Goal: Navigation & Orientation: Find specific page/section

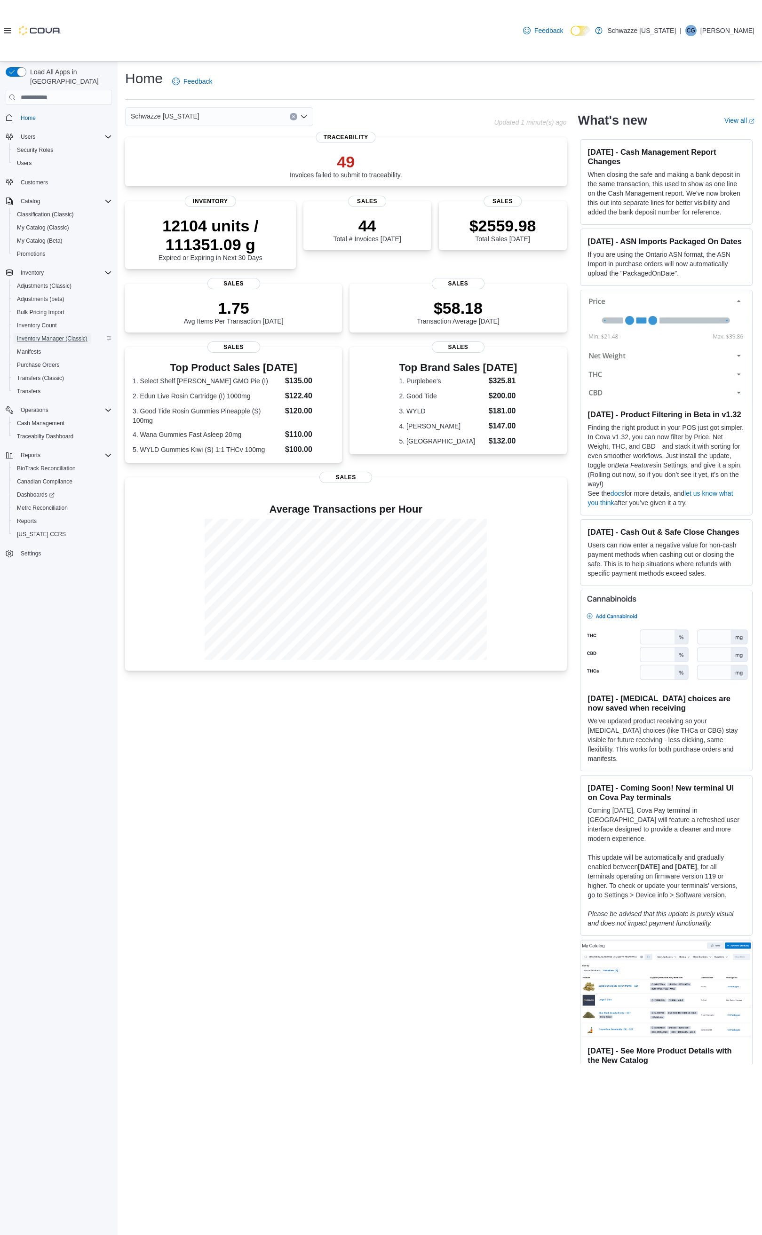
click at [56, 335] on span "Inventory Manager (Classic)" at bounding box center [52, 339] width 71 height 8
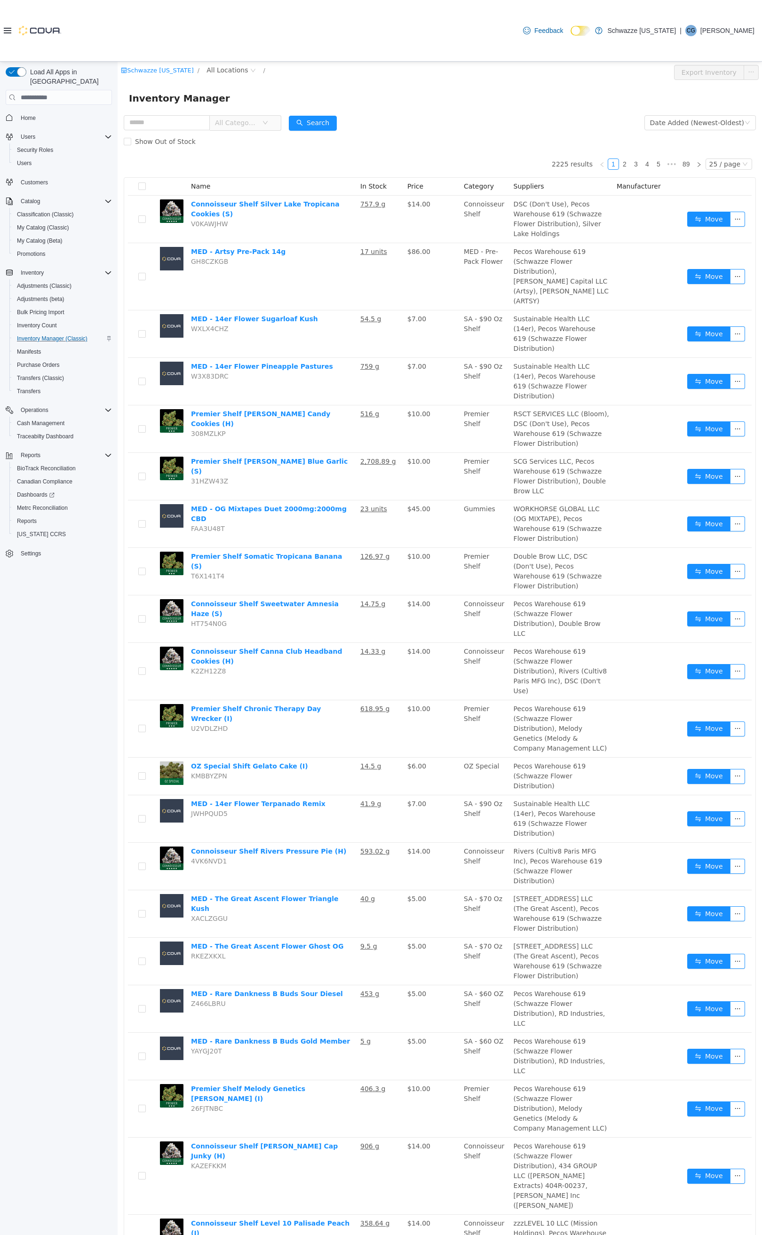
click at [258, 125] on span "All Categories" at bounding box center [236, 122] width 43 height 9
type input "***"
click at [273, 191] on span "Batteries" at bounding box center [267, 191] width 30 height 8
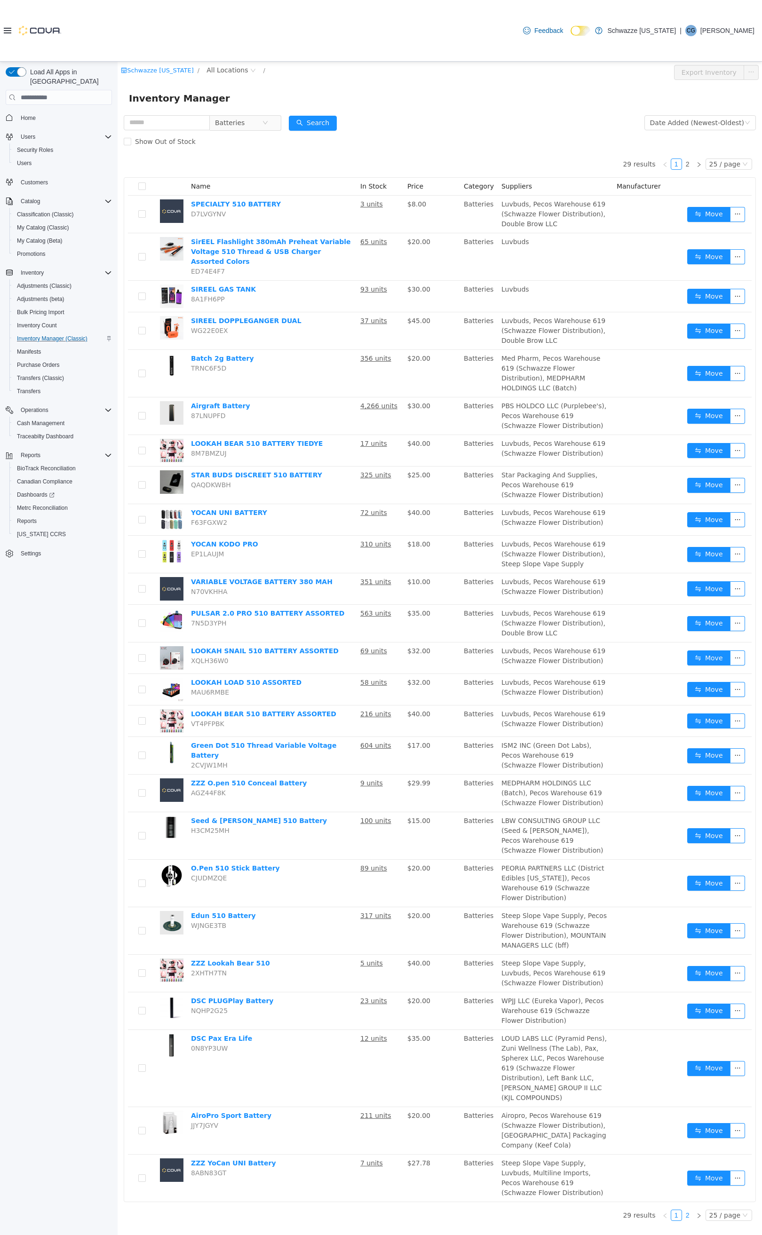
click at [692, 1210] on link "2" at bounding box center [687, 1215] width 10 height 10
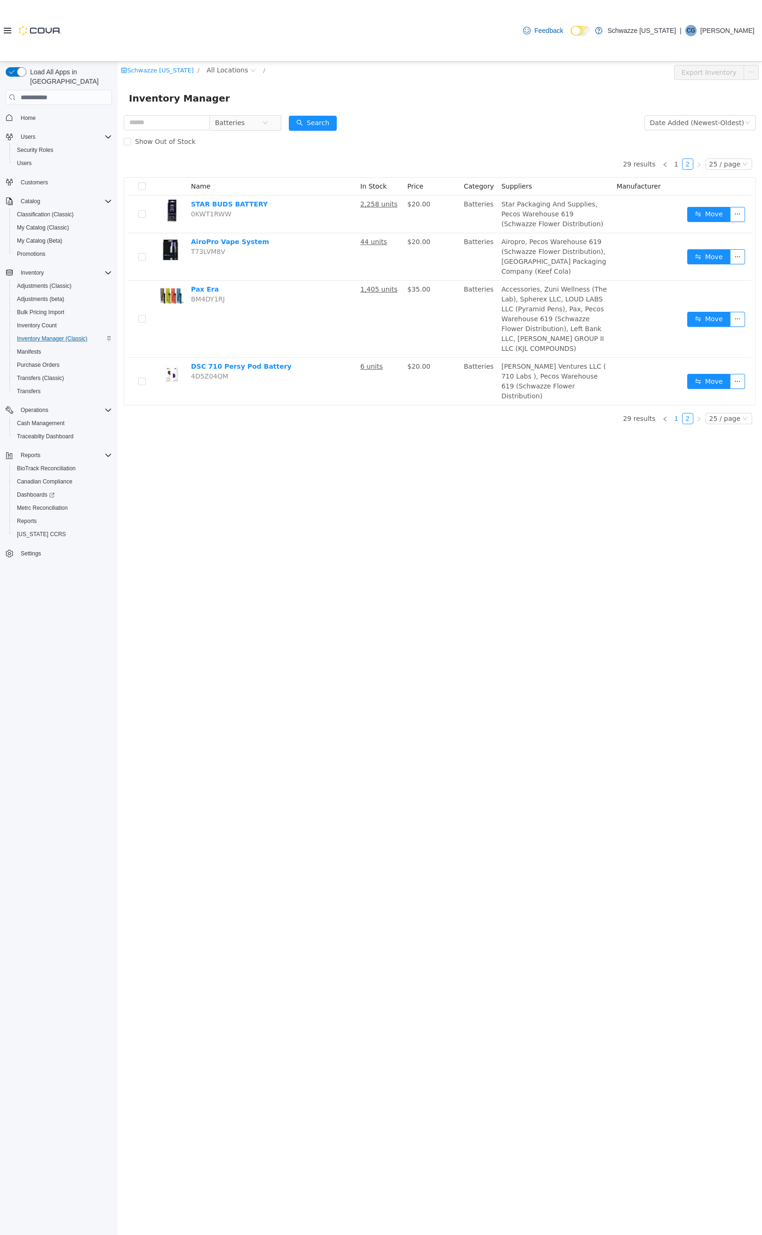
click at [679, 413] on link "1" at bounding box center [676, 418] width 10 height 10
